Goal: Information Seeking & Learning: Learn about a topic

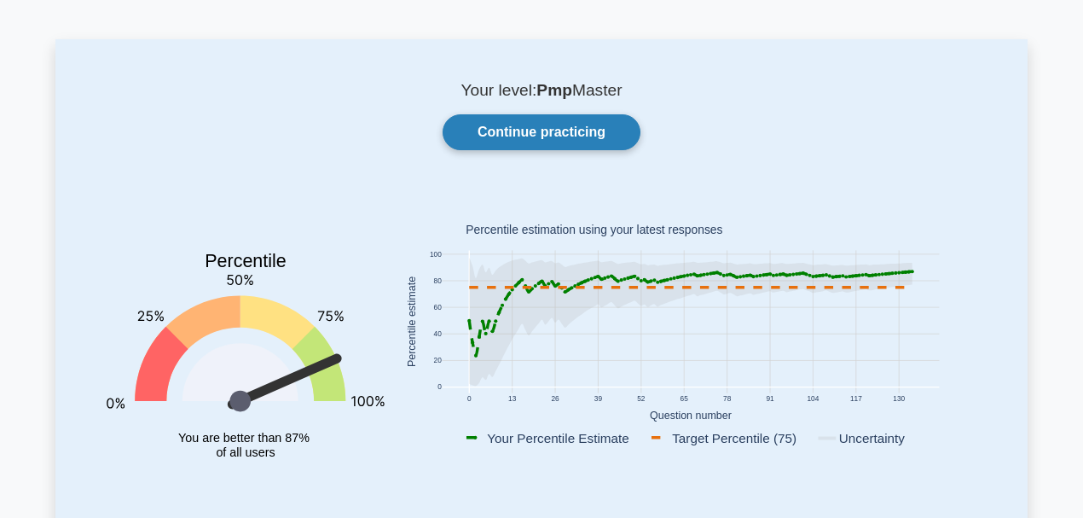
click at [499, 120] on link "Continue practicing" at bounding box center [542, 132] width 198 height 36
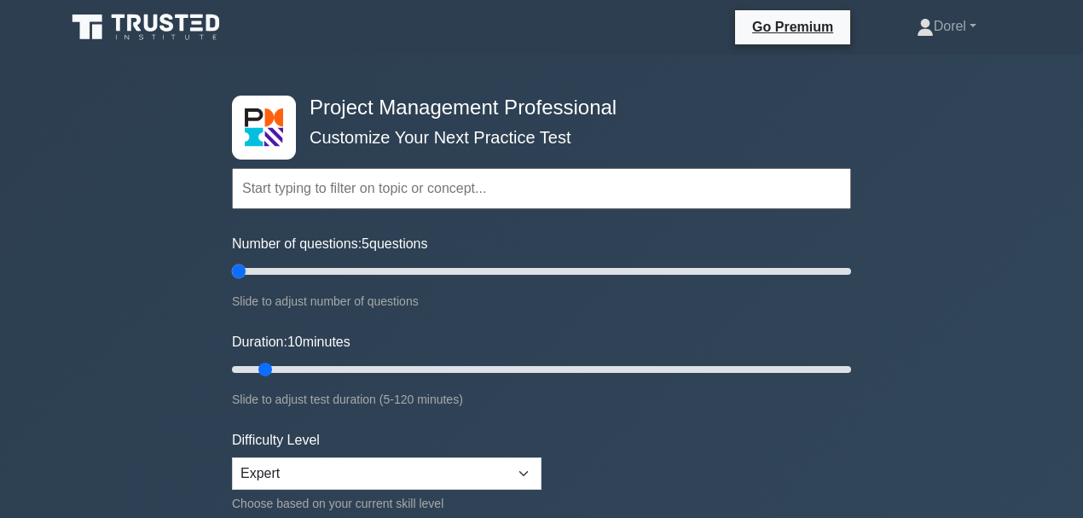
drag, startPoint x: 257, startPoint y: 270, endPoint x: 241, endPoint y: 271, distance: 16.2
type input "5"
click at [241, 271] on input "Number of questions: 5 questions" at bounding box center [541, 271] width 619 height 20
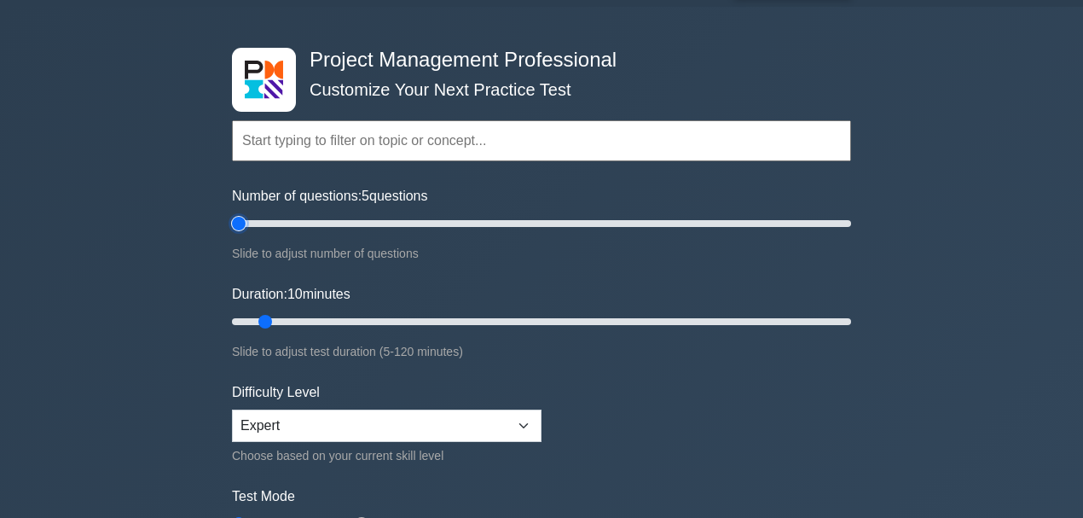
scroll to position [171, 0]
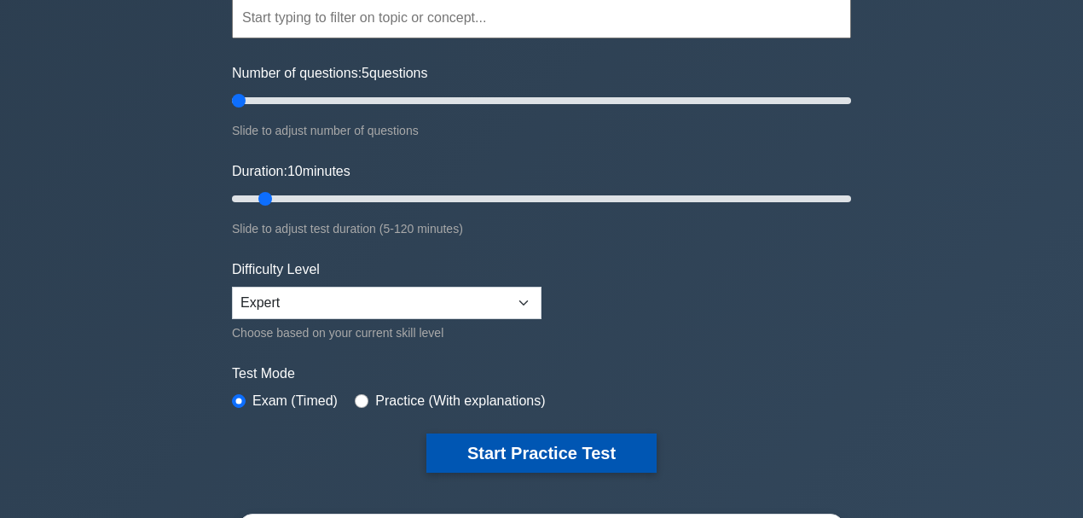
click at [556, 459] on button "Start Practice Test" at bounding box center [542, 452] width 230 height 39
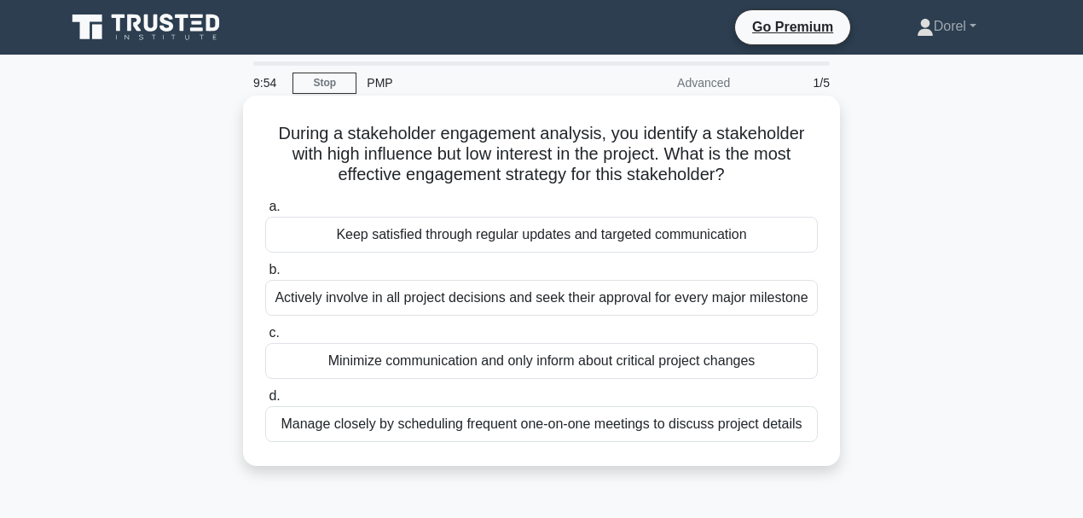
drag, startPoint x: 341, startPoint y: 171, endPoint x: 778, endPoint y: 184, distance: 437.0
click at [778, 184] on h5 "During a stakeholder engagement analysis, you identify a stakeholder with high …" at bounding box center [542, 154] width 556 height 63
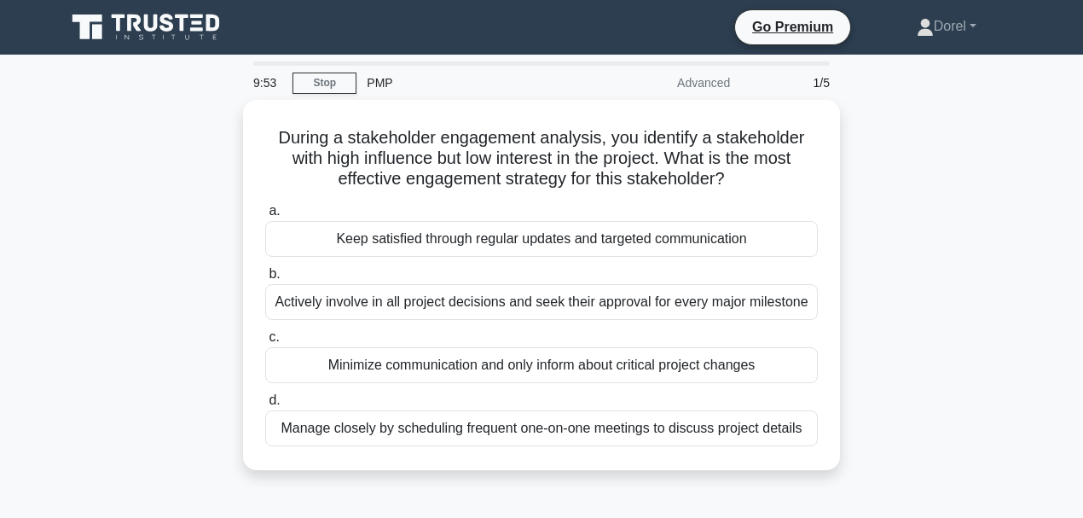
click at [915, 189] on div "During a stakeholder engagement analysis, you identify a stakeholder with high …" at bounding box center [541, 295] width 973 height 391
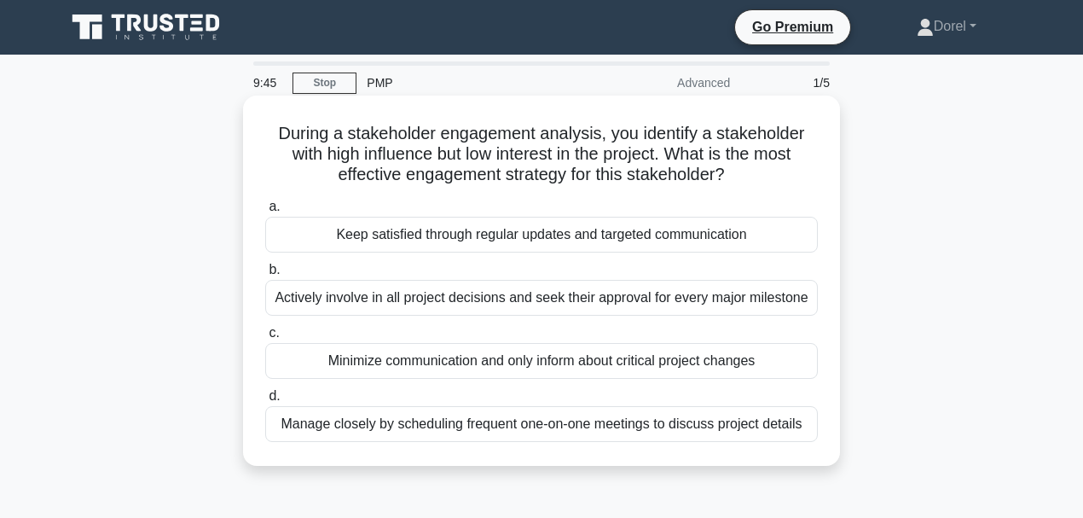
click at [628, 243] on div "Keep satisfied through regular updates and targeted communication" at bounding box center [541, 235] width 553 height 36
click at [265, 212] on input "a. Keep satisfied through regular updates and targeted communication" at bounding box center [265, 206] width 0 height 11
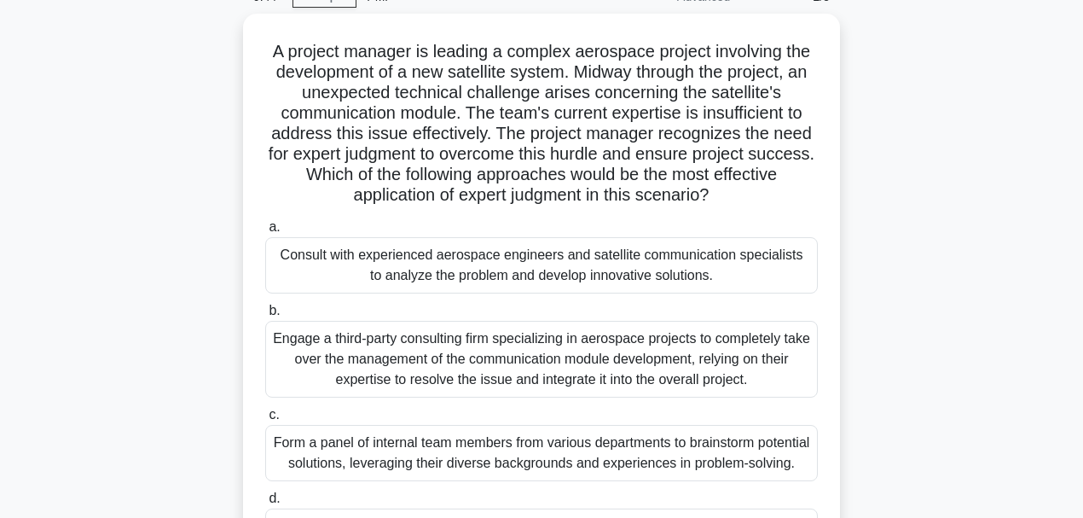
scroll to position [113, 0]
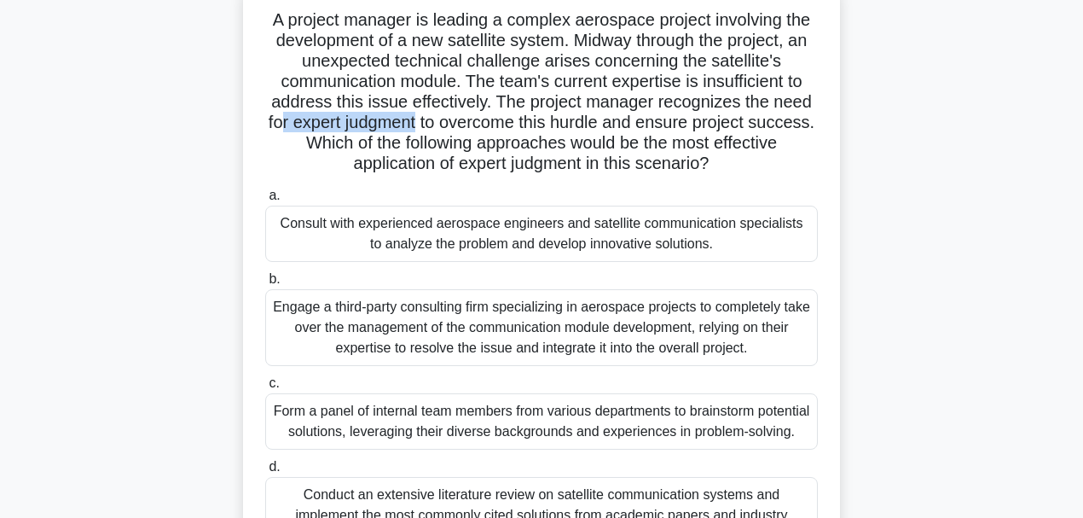
drag, startPoint x: 307, startPoint y: 124, endPoint x: 449, endPoint y: 128, distance: 141.7
click at [449, 128] on h5 "A project manager is leading a complex aerospace project involving the developm…" at bounding box center [542, 91] width 556 height 165
click at [436, 240] on div "Consult with experienced aerospace engineers and satellite communication specia…" at bounding box center [541, 234] width 553 height 56
click at [265, 201] on input "a. Consult with experienced aerospace engineers and satellite communication spe…" at bounding box center [265, 195] width 0 height 11
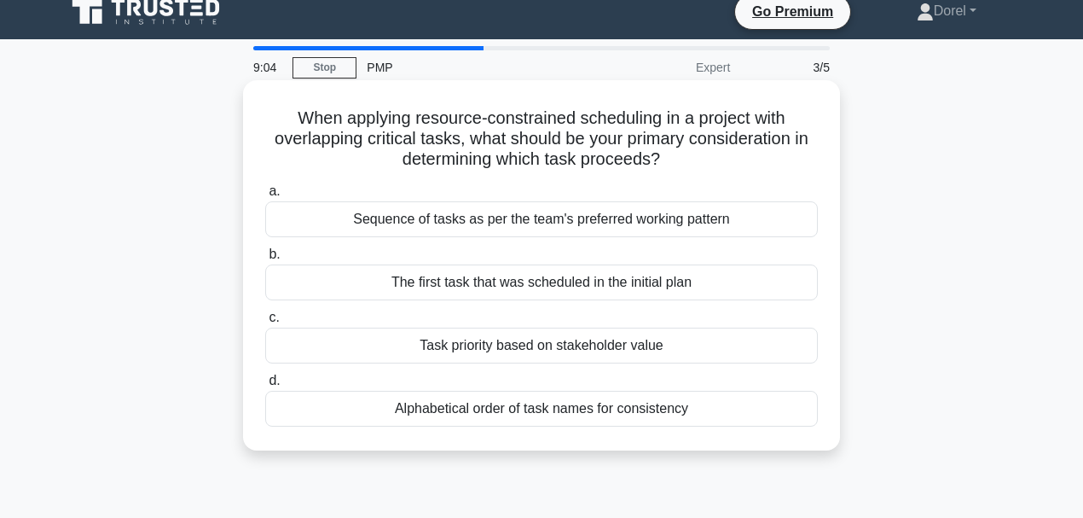
scroll to position [0, 0]
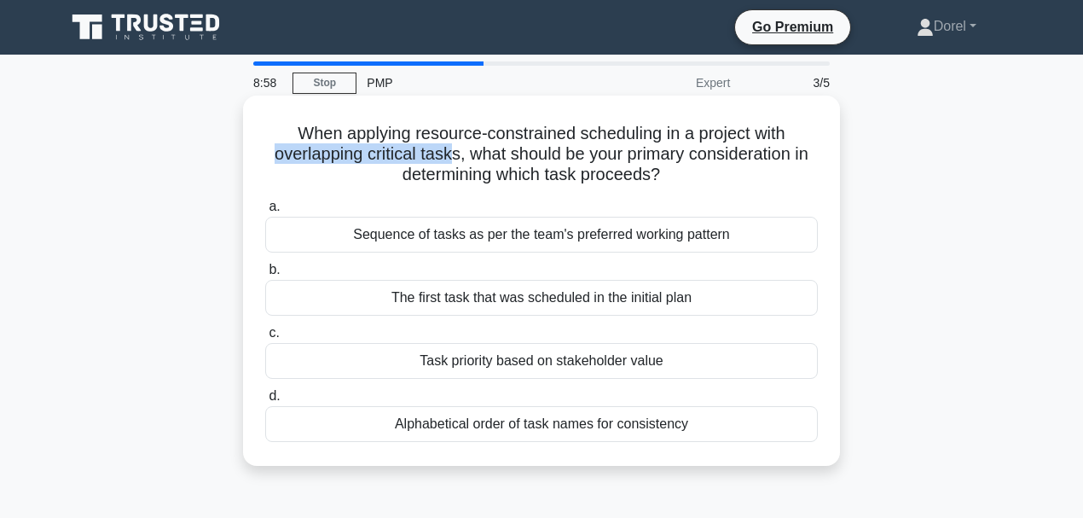
drag, startPoint x: 261, startPoint y: 155, endPoint x: 449, endPoint y: 155, distance: 187.7
click at [449, 155] on div "When applying resource-constrained scheduling in a project with overlapping cri…" at bounding box center [542, 280] width 584 height 357
drag, startPoint x: 416, startPoint y: 177, endPoint x: 677, endPoint y: 189, distance: 261.4
click at [677, 189] on div "When applying resource-constrained scheduling in a project with overlapping cri…" at bounding box center [542, 280] width 584 height 357
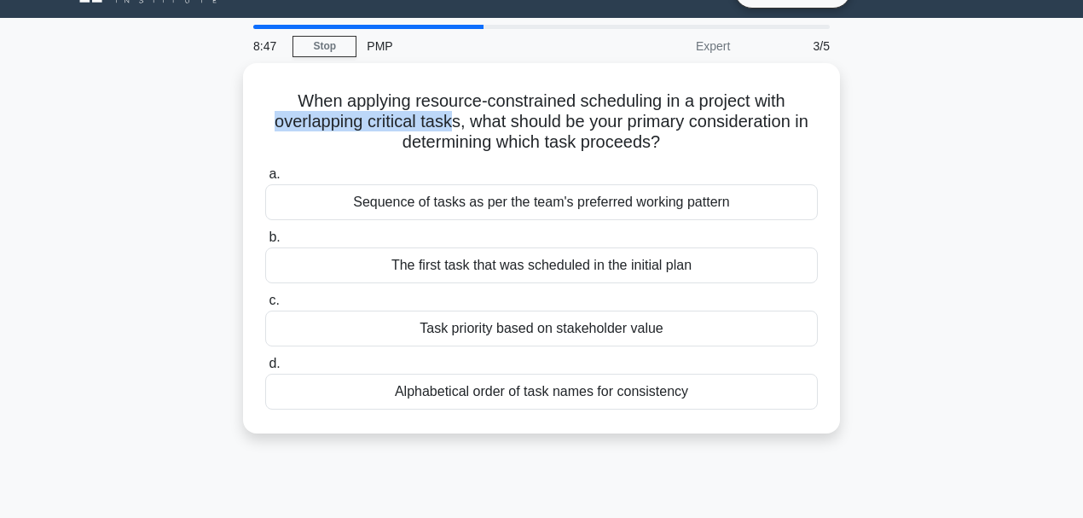
scroll to position [56, 0]
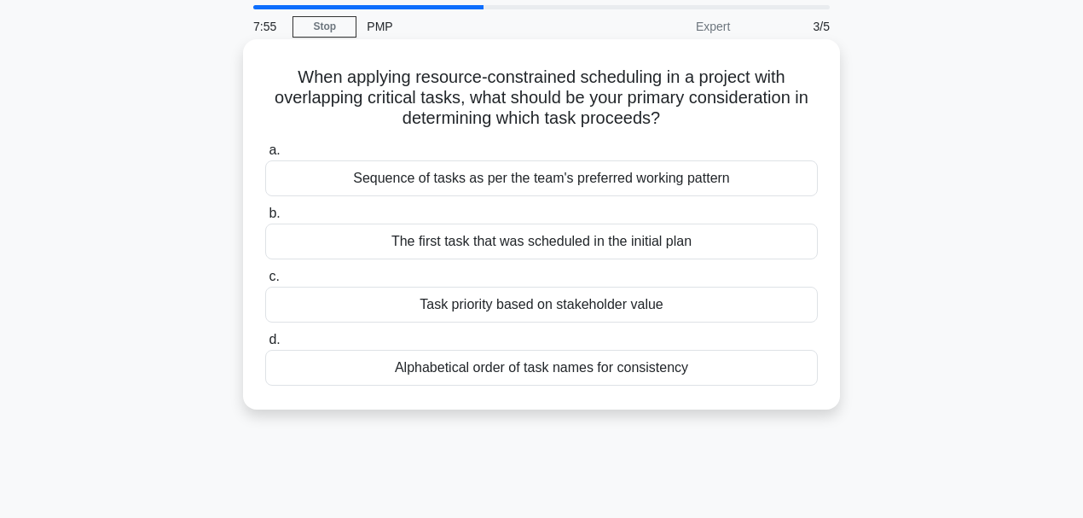
click at [601, 241] on div "The first task that was scheduled in the initial plan" at bounding box center [541, 242] width 553 height 36
click at [265, 219] on input "b. The first task that was scheduled in the initial plan" at bounding box center [265, 213] width 0 height 11
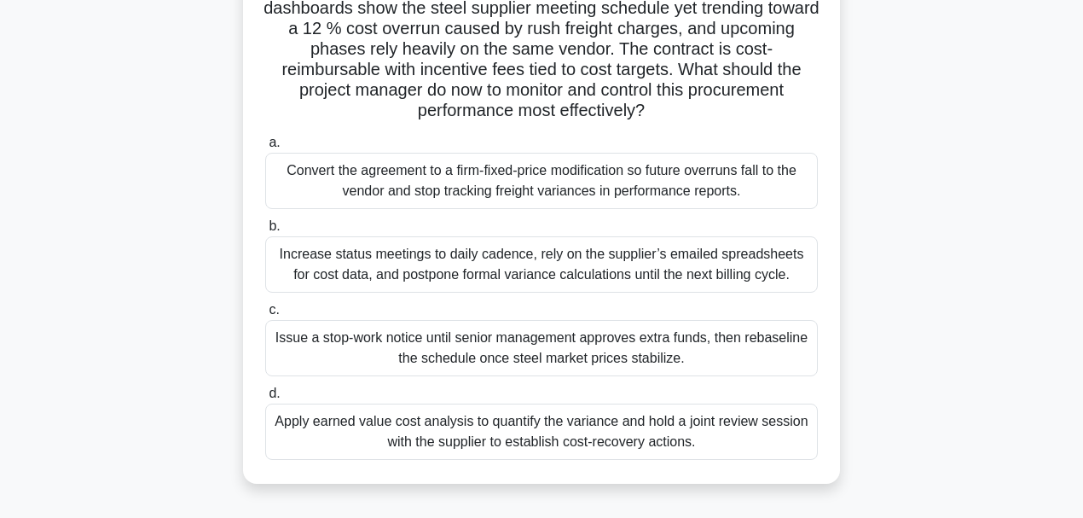
scroll to position [171, 0]
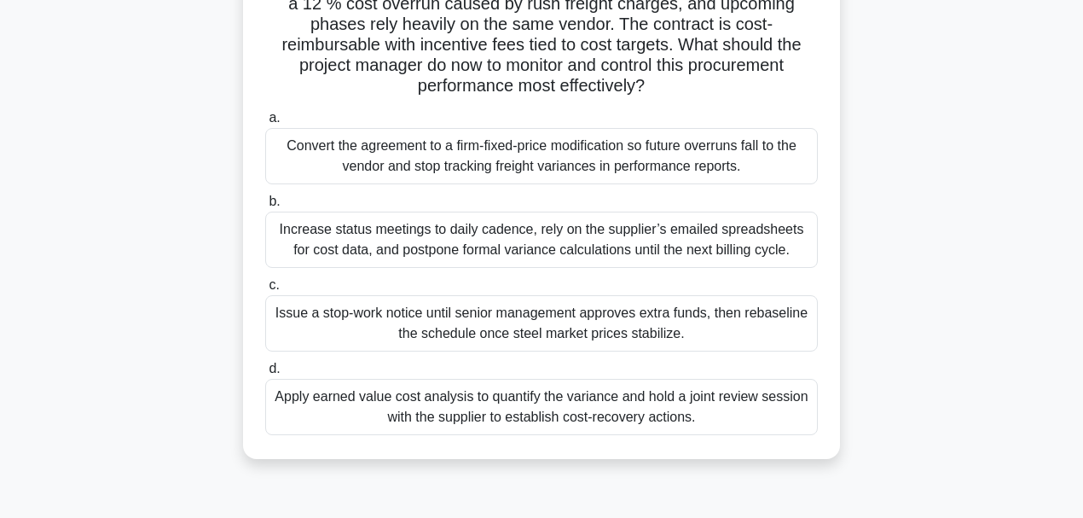
click at [491, 420] on div "Apply earned value cost analysis to quantify the variance and hold a joint revi…" at bounding box center [541, 407] width 553 height 56
click at [265, 375] on input "d. Apply earned value cost analysis to quantify the variance and hold a joint r…" at bounding box center [265, 368] width 0 height 11
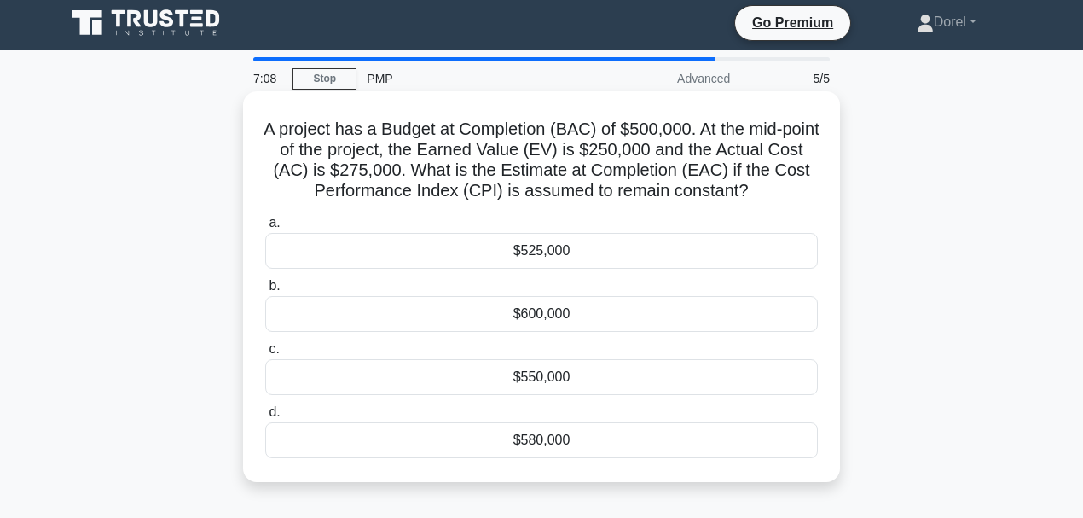
scroll to position [0, 0]
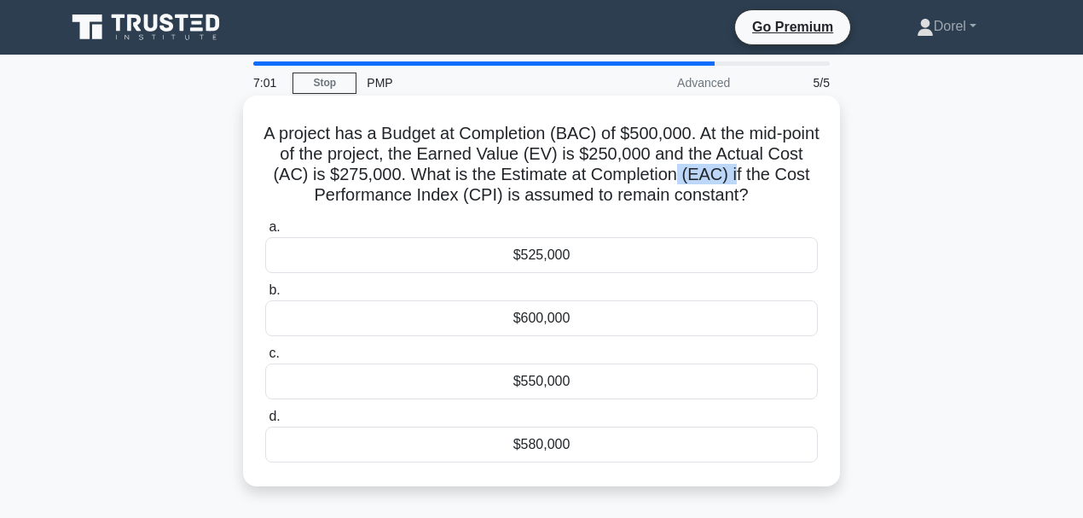
drag, startPoint x: 720, startPoint y: 176, endPoint x: 776, endPoint y: 176, distance: 56.3
click at [776, 176] on h5 "A project has a Budget at Completion (BAC) of $500,000. At the mid-point of the…" at bounding box center [542, 165] width 556 height 84
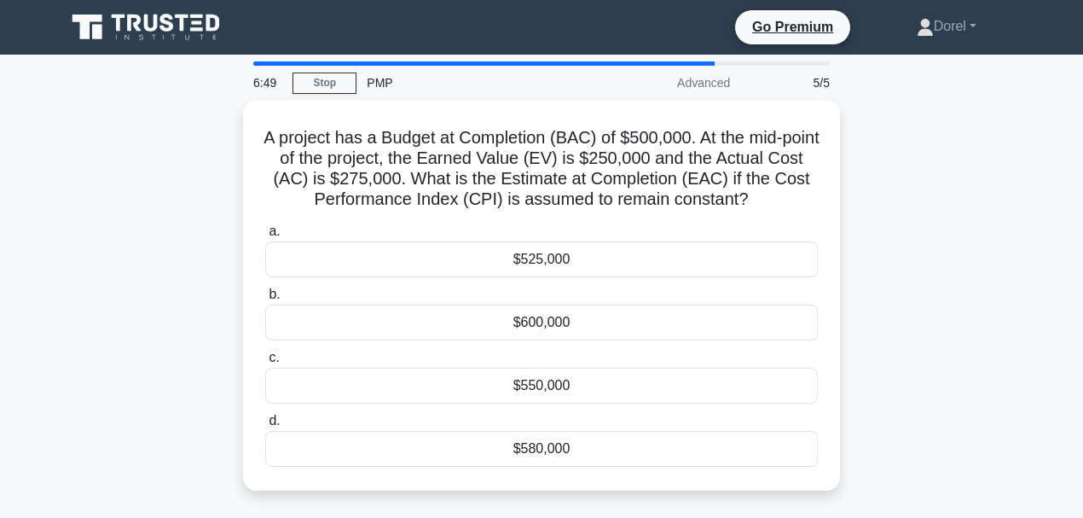
click at [966, 217] on div "A project has a Budget at Completion (BAC) of $500,000. At the mid-point of the…" at bounding box center [541, 305] width 973 height 411
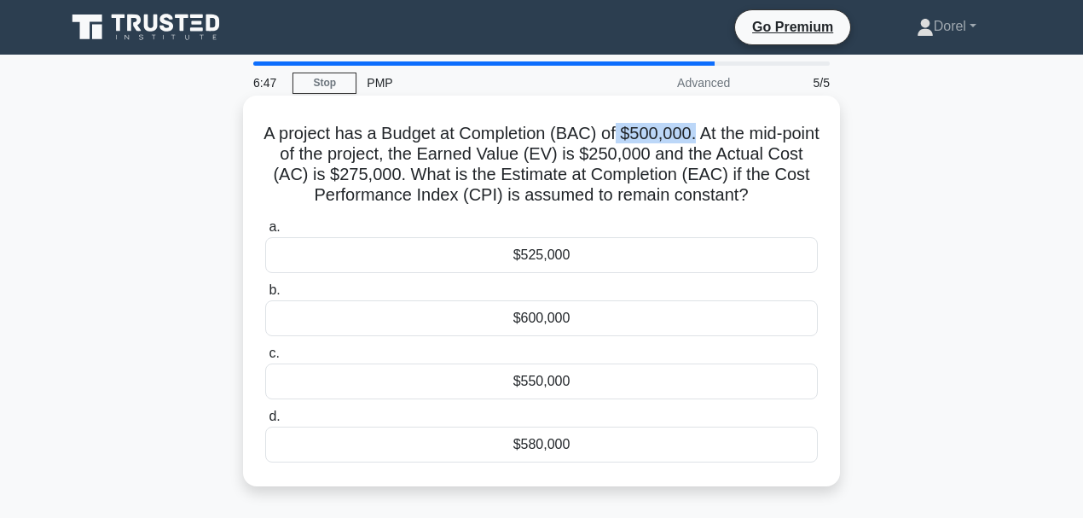
drag, startPoint x: 636, startPoint y: 136, endPoint x: 712, endPoint y: 141, distance: 76.0
click at [712, 141] on h5 "A project has a Budget at Completion (BAC) of $500,000. At the mid-point of the…" at bounding box center [542, 165] width 556 height 84
click at [568, 380] on div "$550,000" at bounding box center [541, 381] width 553 height 36
click at [265, 359] on input "c. $550,000" at bounding box center [265, 353] width 0 height 11
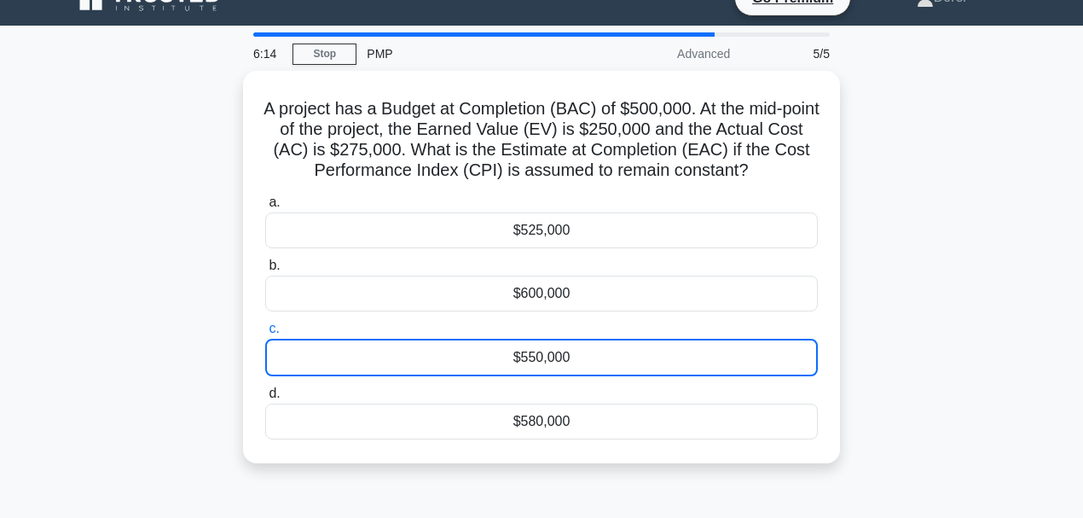
scroll to position [56, 0]
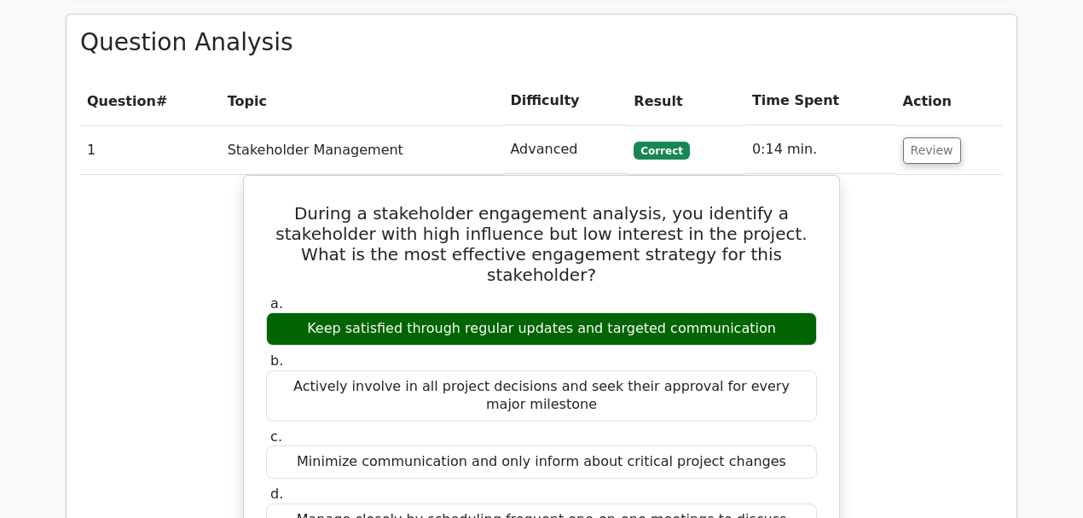
scroll to position [1137, 0]
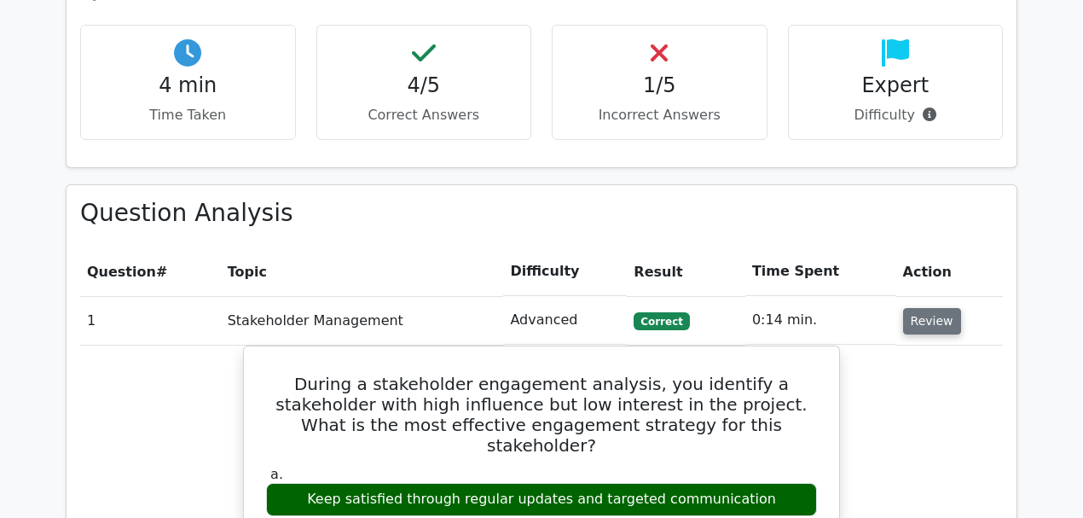
click at [921, 308] on button "Review" at bounding box center [932, 321] width 58 height 26
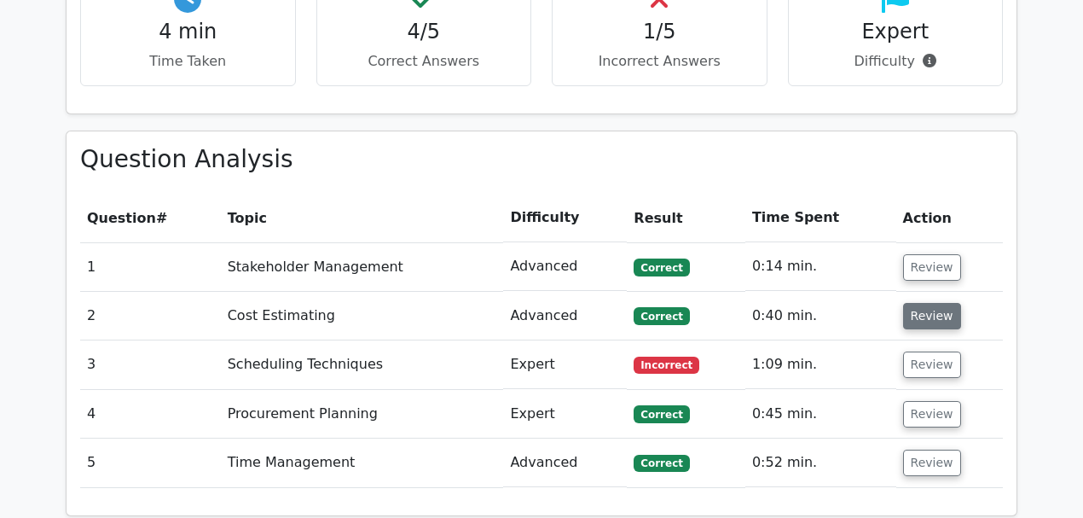
scroll to position [1251, 0]
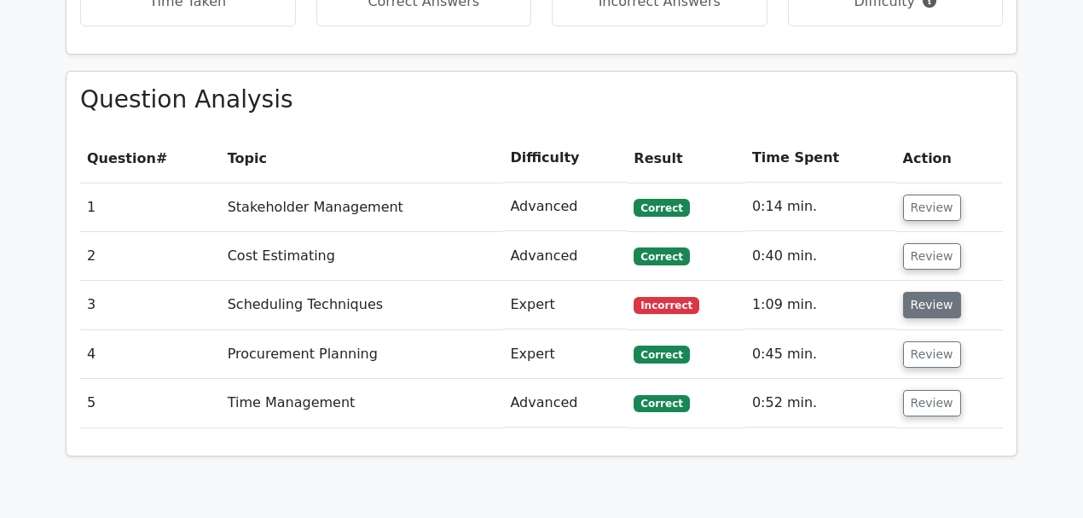
click at [930, 292] on button "Review" at bounding box center [932, 305] width 58 height 26
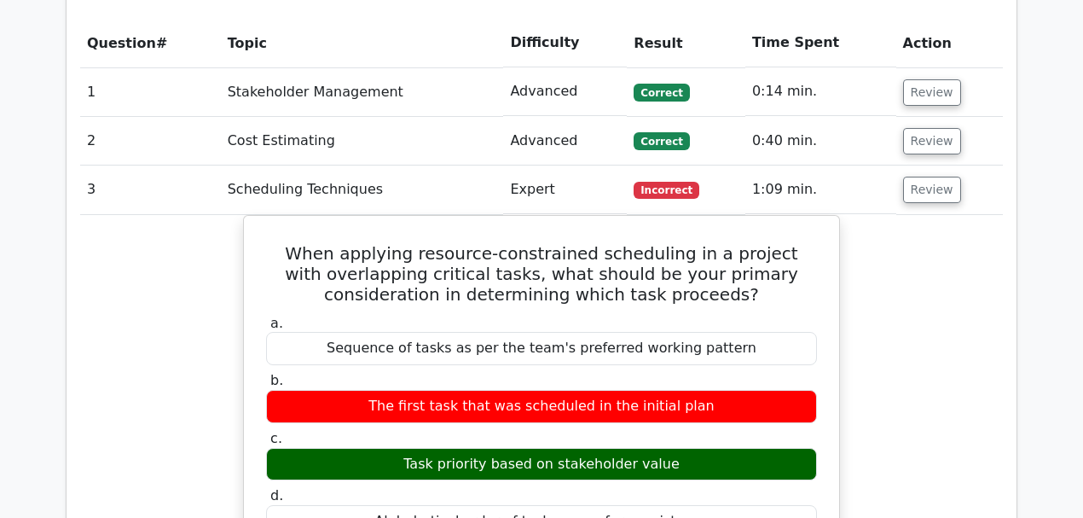
scroll to position [1137, 0]
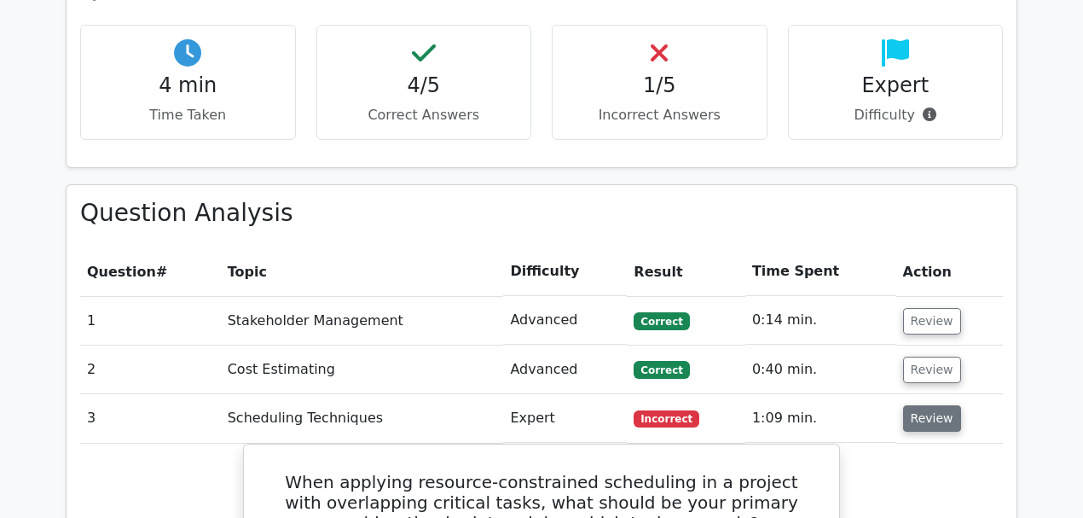
click at [920, 405] on button "Review" at bounding box center [932, 418] width 58 height 26
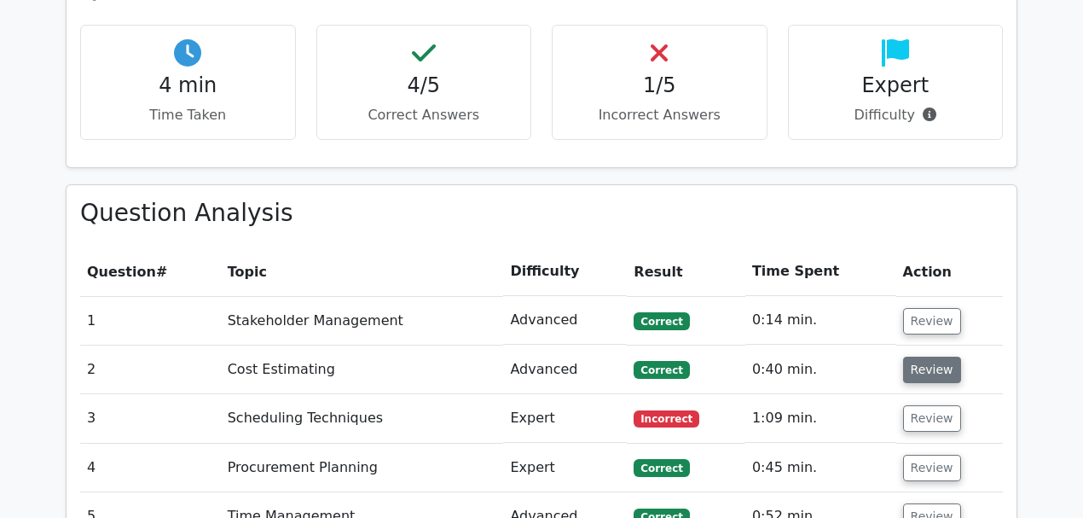
click at [918, 357] on button "Review" at bounding box center [932, 370] width 58 height 26
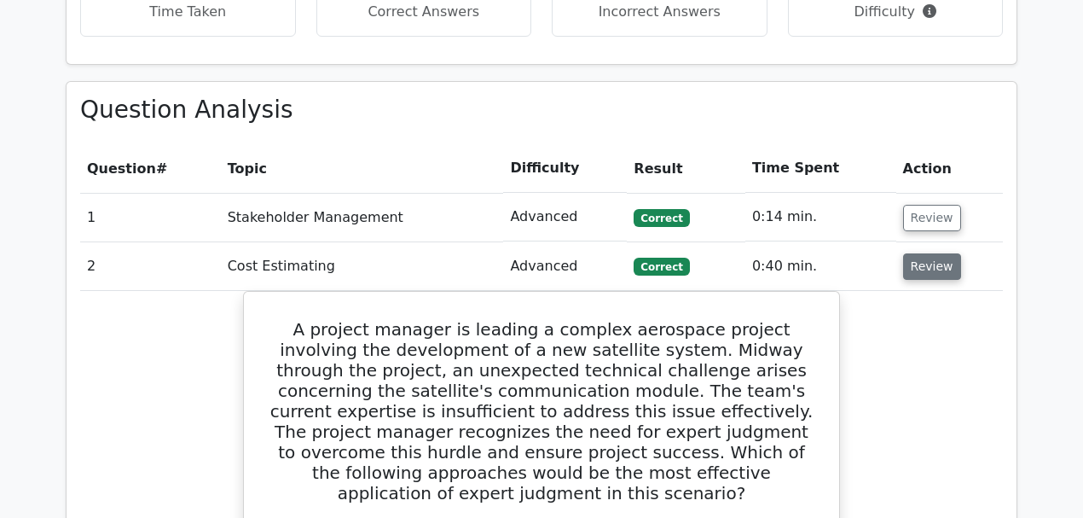
scroll to position [1365, 0]
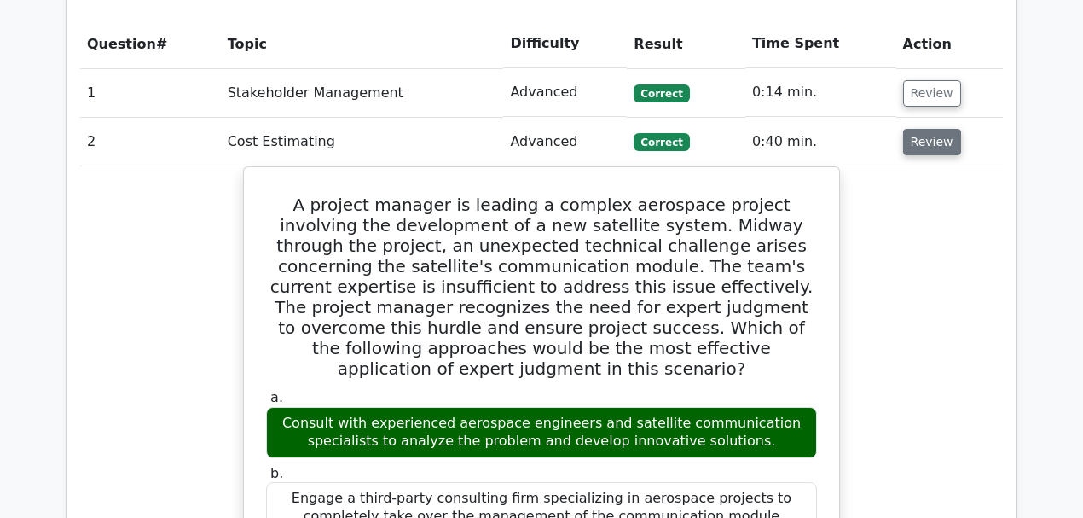
click at [934, 129] on button "Review" at bounding box center [932, 142] width 58 height 26
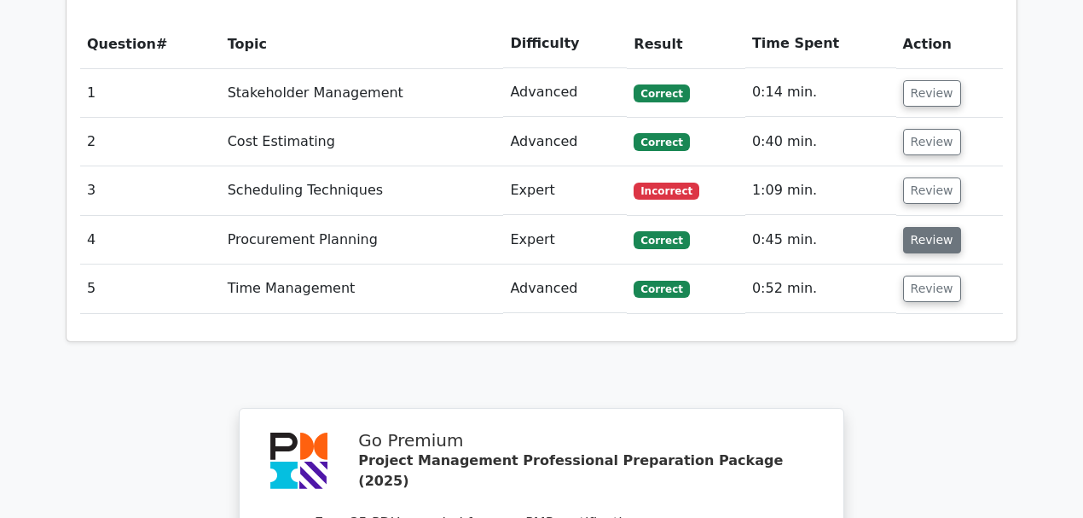
click at [927, 227] on button "Review" at bounding box center [932, 240] width 58 height 26
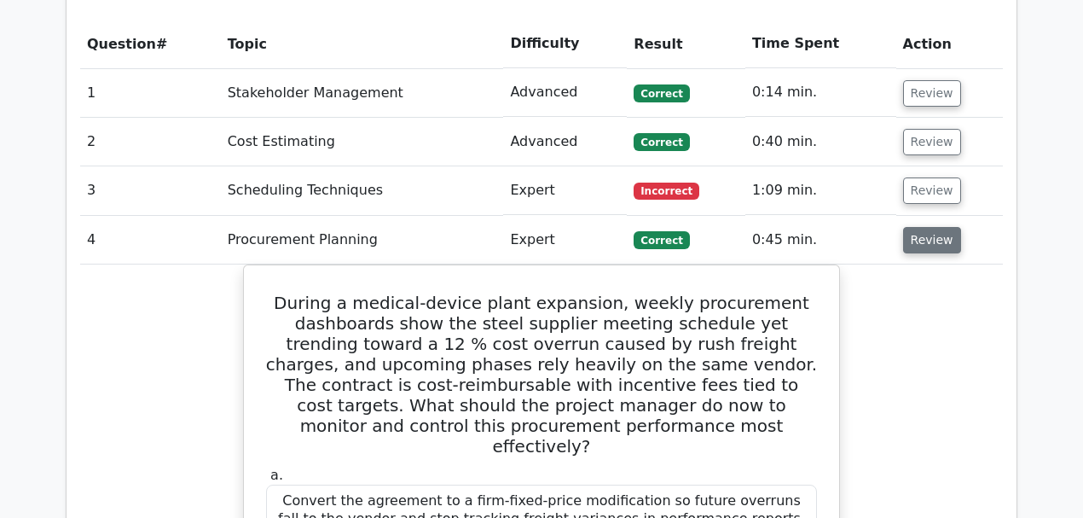
click at [930, 227] on button "Review" at bounding box center [932, 240] width 58 height 26
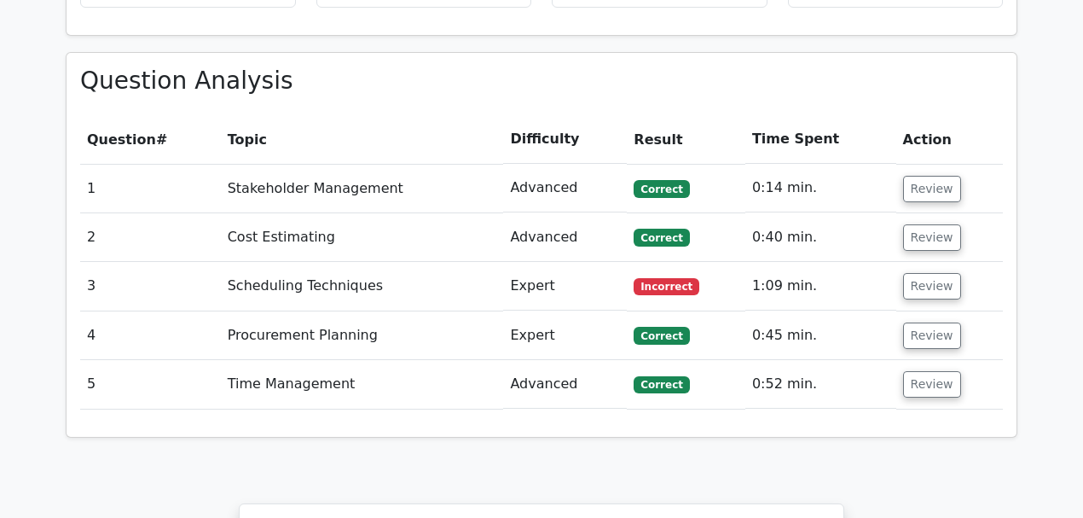
scroll to position [1194, 0]
